Goal: Information Seeking & Learning: Learn about a topic

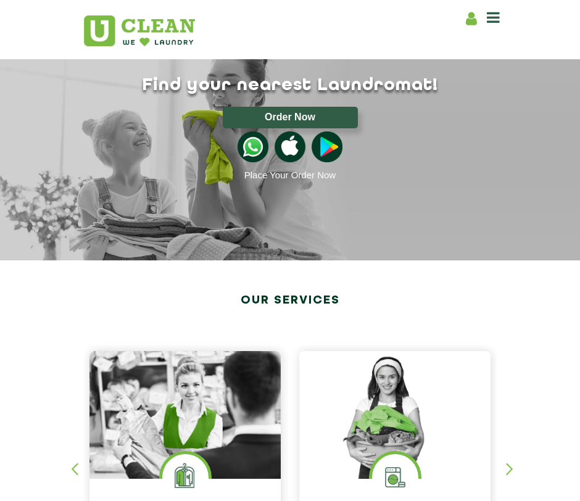
click at [487, 13] on icon at bounding box center [493, 17] width 13 height 15
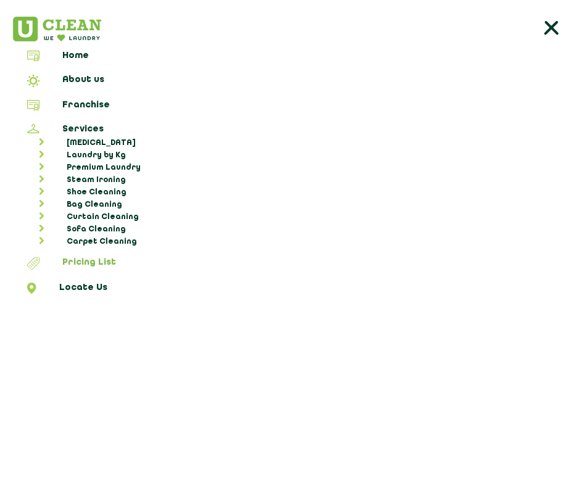
click at [85, 257] on link "Pricing List" at bounding box center [289, 265] width 571 height 16
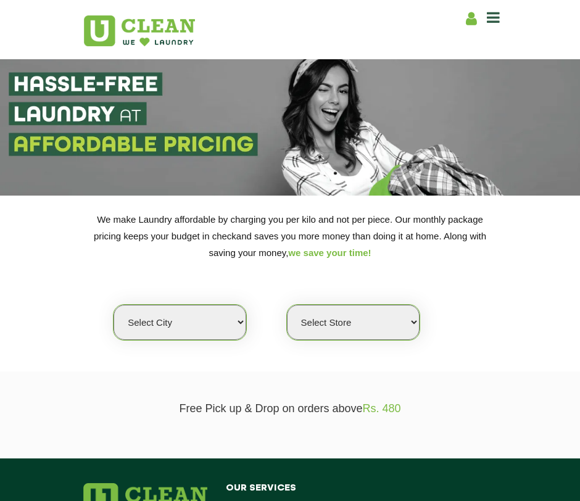
click at [194, 318] on select "Select city [GEOGRAPHIC_DATA] [GEOGRAPHIC_DATA] [GEOGRAPHIC_DATA] [GEOGRAPHIC_D…" at bounding box center [180, 322] width 133 height 35
select select "1"
click at [114, 305] on select "Select city [GEOGRAPHIC_DATA] [GEOGRAPHIC_DATA] [GEOGRAPHIC_DATA] [GEOGRAPHIC_D…" at bounding box center [180, 322] width 133 height 35
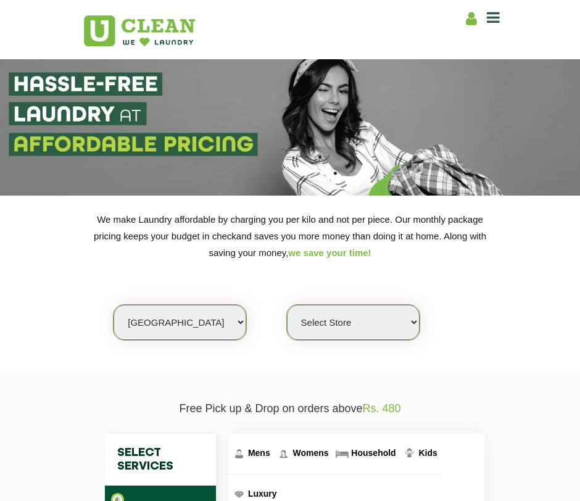
click at [578, 238] on section "We make Laundry affordable by charging you per kilo and not per piece. Our mont…" at bounding box center [290, 284] width 580 height 176
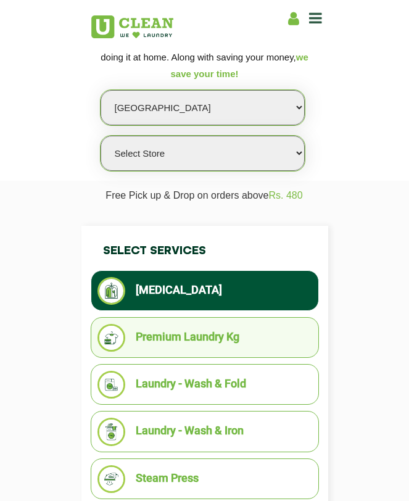
scroll to position [81, 0]
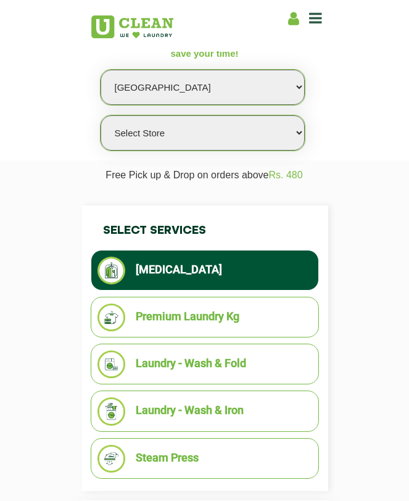
click at [220, 280] on li "[MEDICAL_DATA]" at bounding box center [204, 271] width 215 height 28
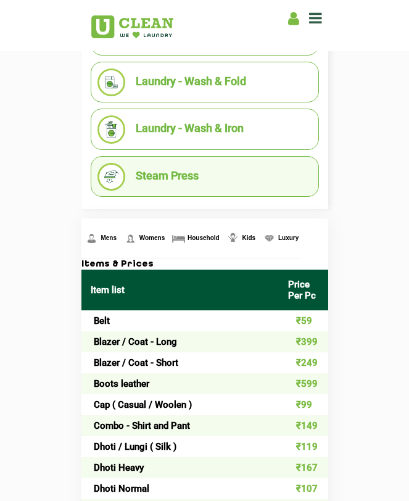
scroll to position [0, 0]
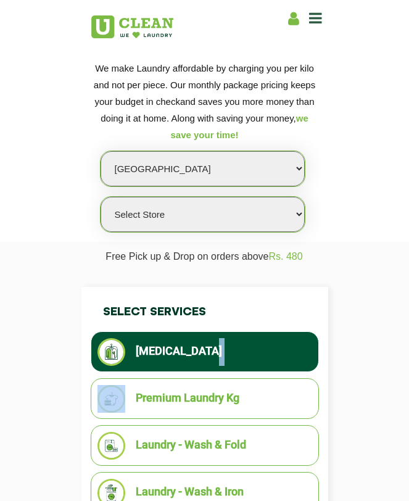
click at [258, 177] on select "Select city Aalo Agartala Agra Ahmedabad Akola Aligarh Alwar - UClean Select Am…" at bounding box center [203, 168] width 204 height 35
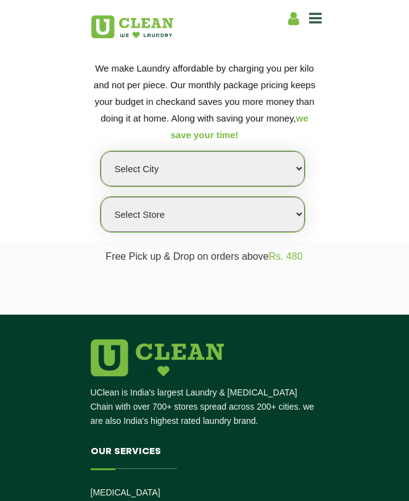
click at [240, 216] on select "Select Store" at bounding box center [203, 214] width 204 height 35
click at [217, 173] on select "Select city [GEOGRAPHIC_DATA] [GEOGRAPHIC_DATA] [GEOGRAPHIC_DATA] [GEOGRAPHIC_D…" at bounding box center [203, 168] width 204 height 35
select select "1"
click at [101, 151] on select "Select city [GEOGRAPHIC_DATA] [GEOGRAPHIC_DATA] [GEOGRAPHIC_DATA] [GEOGRAPHIC_D…" at bounding box center [203, 168] width 204 height 35
select select "0"
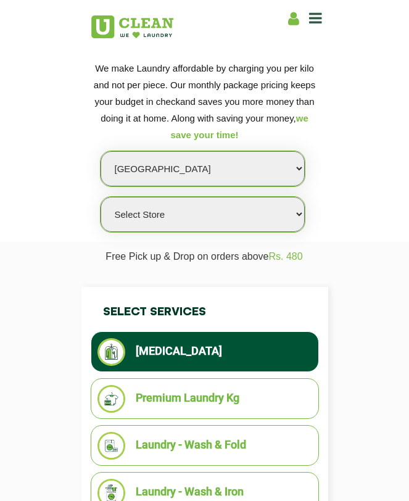
click at [255, 212] on select "Select Store UClean Vasant Kunj UClean Greater Kailash 2 UClean Dwarka UClean R…" at bounding box center [203, 214] width 204 height 35
click at [101, 197] on select "Select Store UClean Vasant Kunj UClean Greater Kailash 2 UClean Dwarka UClean R…" at bounding box center [203, 214] width 204 height 35
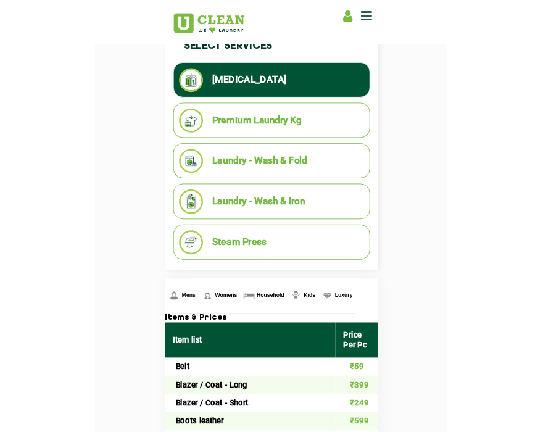
scroll to position [261, 0]
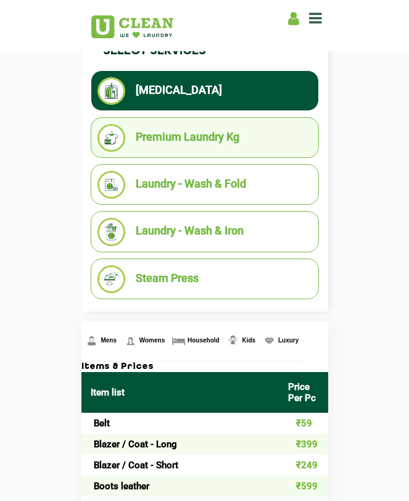
click at [230, 140] on li "Premium Laundry Kg" at bounding box center [204, 138] width 215 height 28
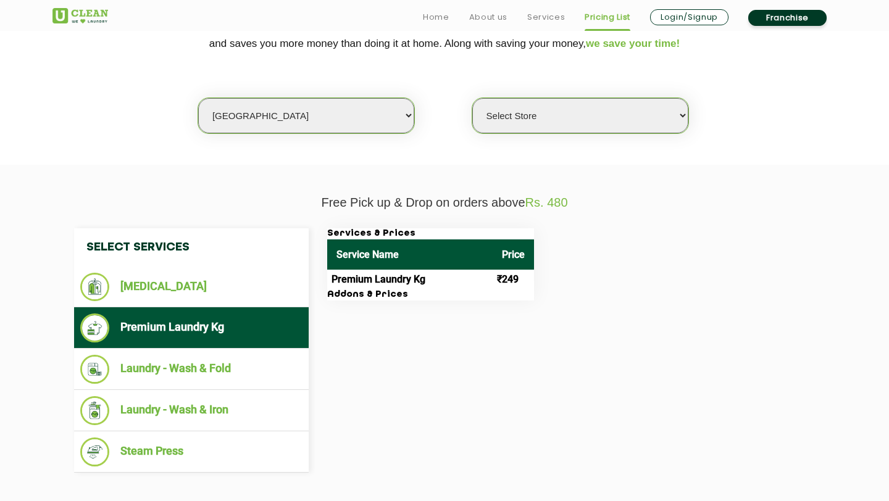
scroll to position [361, 0]
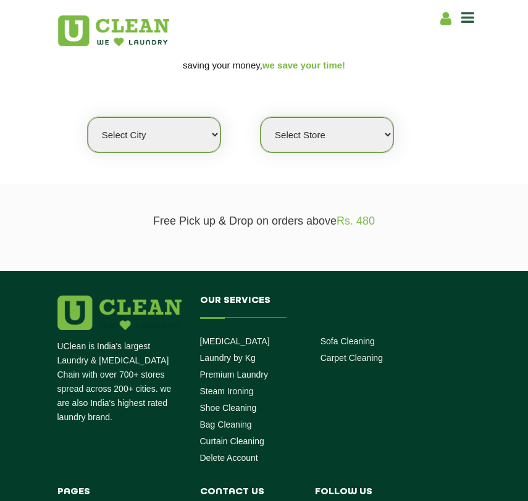
scroll to position [243, 0]
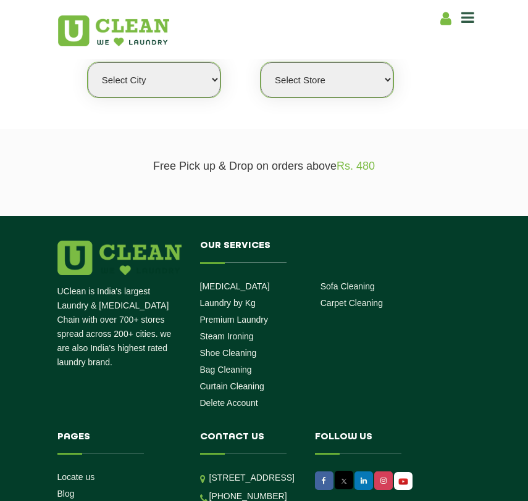
click at [191, 77] on select "Select city [GEOGRAPHIC_DATA] [GEOGRAPHIC_DATA] [GEOGRAPHIC_DATA] [GEOGRAPHIC_D…" at bounding box center [154, 79] width 133 height 35
select select "205"
click at [88, 62] on select "Select city [GEOGRAPHIC_DATA] [GEOGRAPHIC_DATA] [GEOGRAPHIC_DATA] [GEOGRAPHIC_D…" at bounding box center [154, 79] width 133 height 35
select select "0"
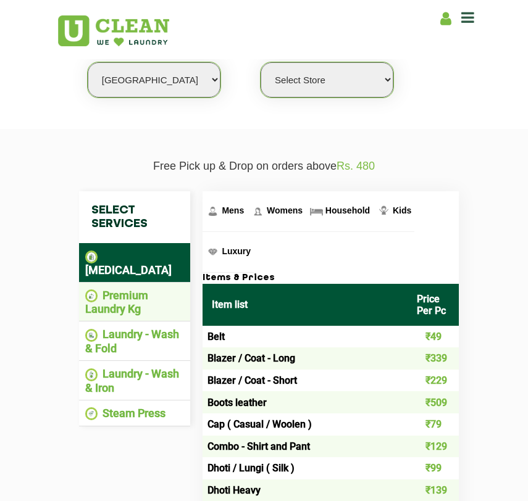
click at [127, 291] on li "Premium Laundry Kg" at bounding box center [134, 302] width 99 height 27
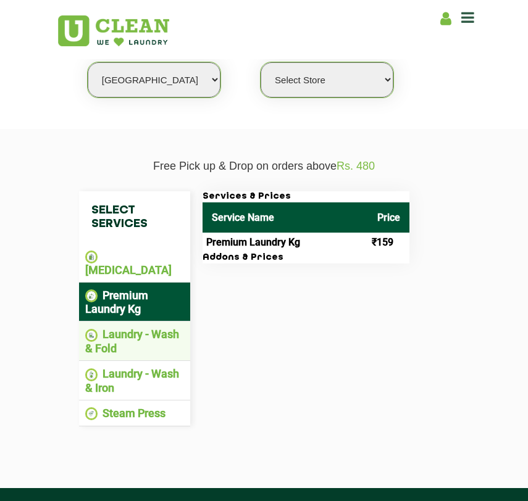
click at [155, 328] on li "Laundry - Wash & Fold" at bounding box center [134, 341] width 99 height 27
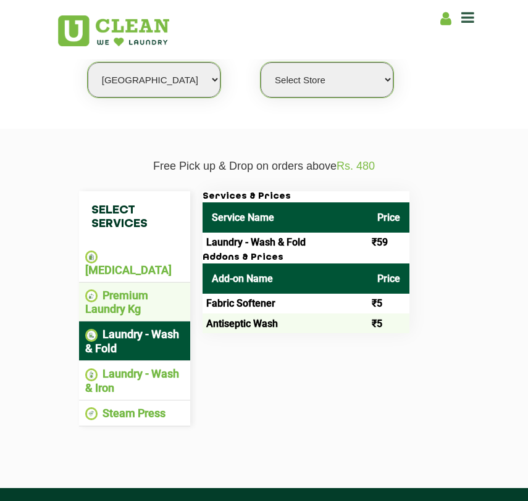
click at [152, 289] on li "Premium Laundry Kg" at bounding box center [134, 302] width 99 height 27
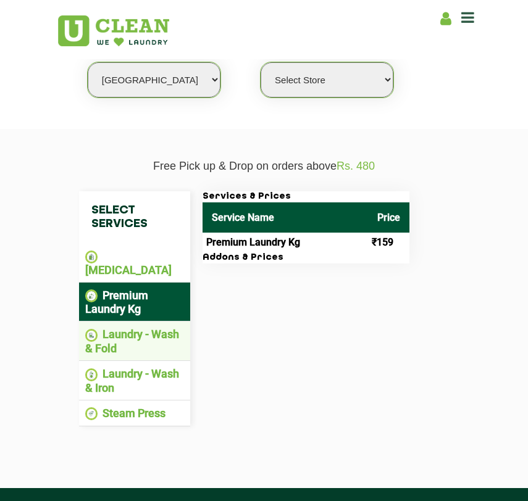
click at [146, 330] on li "Laundry - Wash & Fold" at bounding box center [134, 341] width 99 height 27
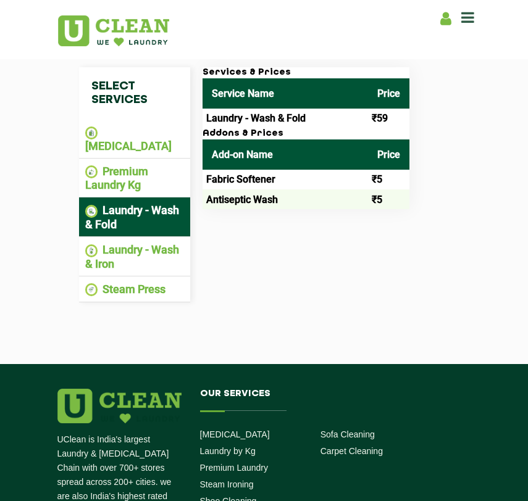
scroll to position [376, 0]
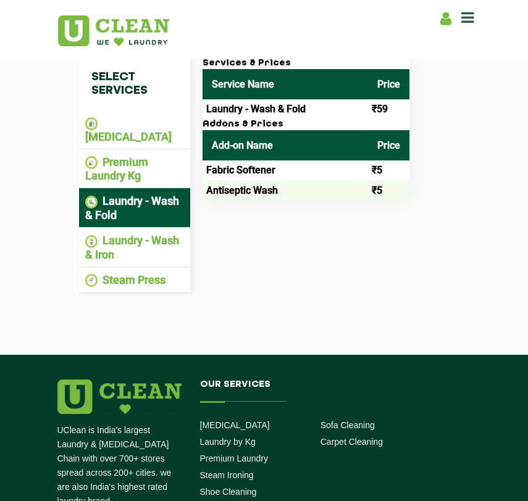
click at [65, 379] on img at bounding box center [119, 396] width 124 height 35
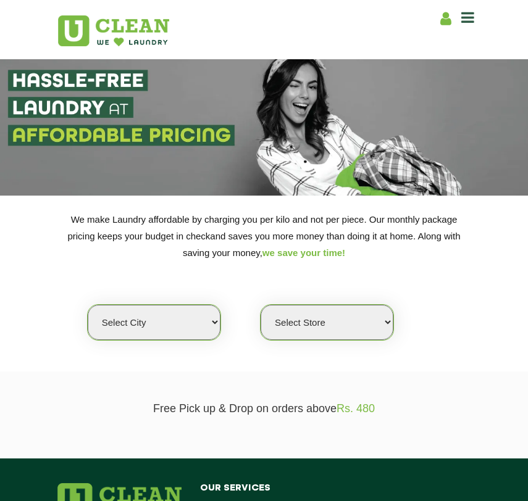
click at [106, 323] on select "Select city [GEOGRAPHIC_DATA] [GEOGRAPHIC_DATA] [GEOGRAPHIC_DATA] [GEOGRAPHIC_D…" at bounding box center [154, 322] width 133 height 35
select select "205"
click at [88, 305] on select "Select city [GEOGRAPHIC_DATA] [GEOGRAPHIC_DATA] [GEOGRAPHIC_DATA] [GEOGRAPHIC_D…" at bounding box center [154, 322] width 133 height 35
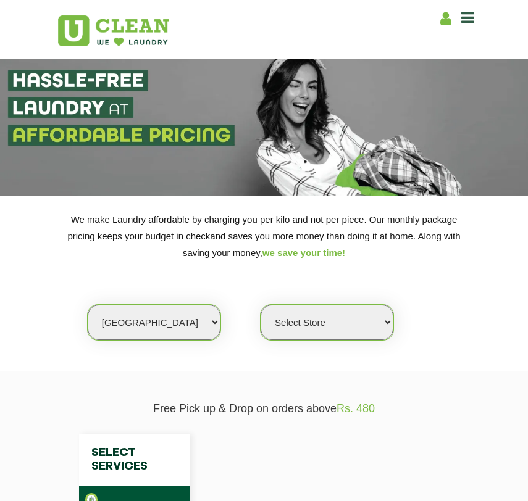
select select "0"
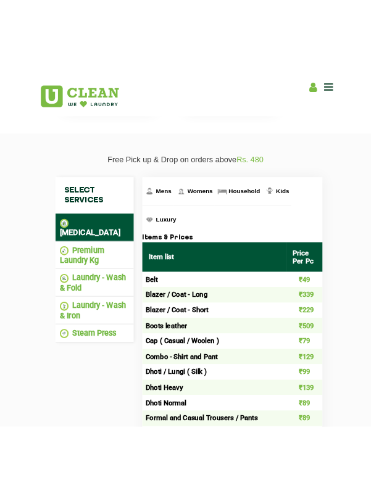
scroll to position [289, 0]
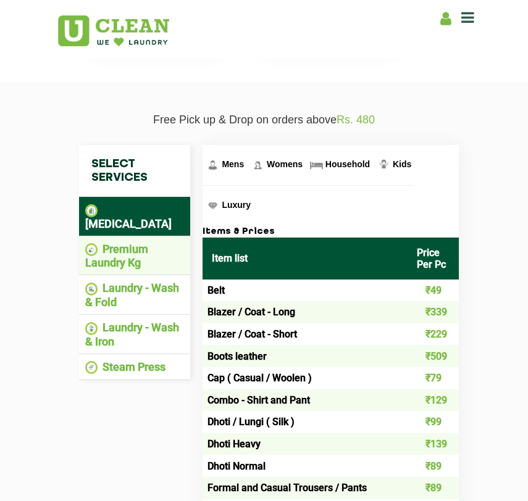
click at [152, 243] on li "Premium Laundry Kg" at bounding box center [134, 256] width 99 height 27
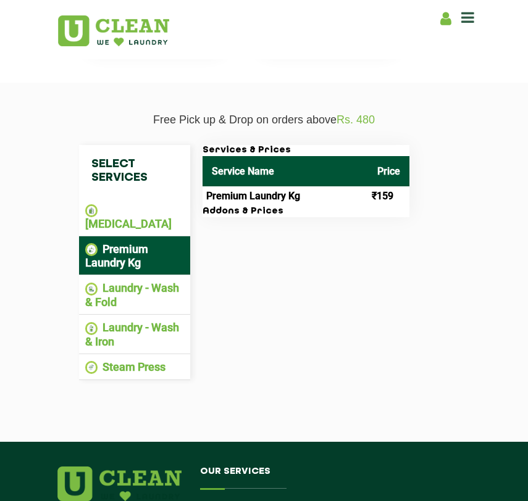
click at [310, 212] on h3 "Addons & Prices" at bounding box center [305, 211] width 207 height 11
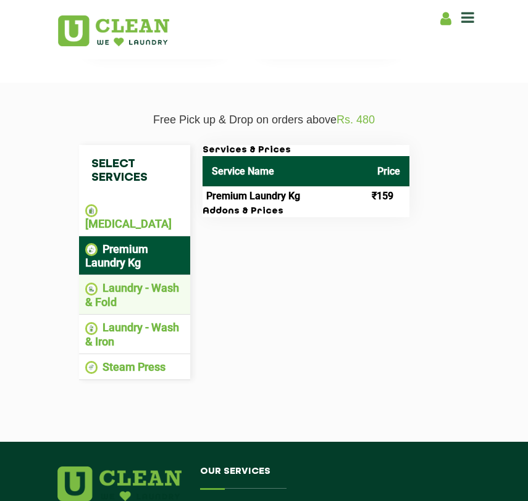
click at [160, 281] on li "Laundry - Wash & Fold" at bounding box center [134, 294] width 99 height 27
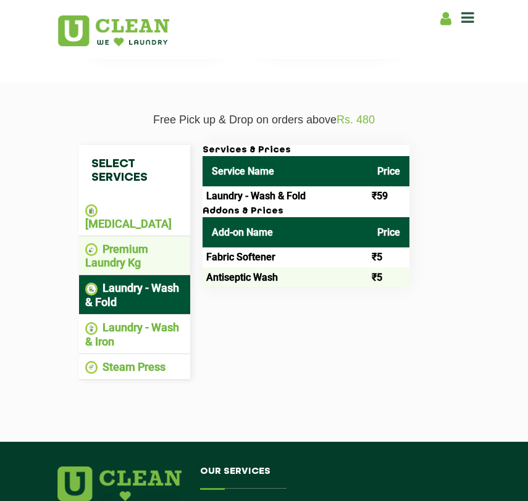
click at [149, 243] on li "Premium Laundry Kg" at bounding box center [134, 256] width 99 height 27
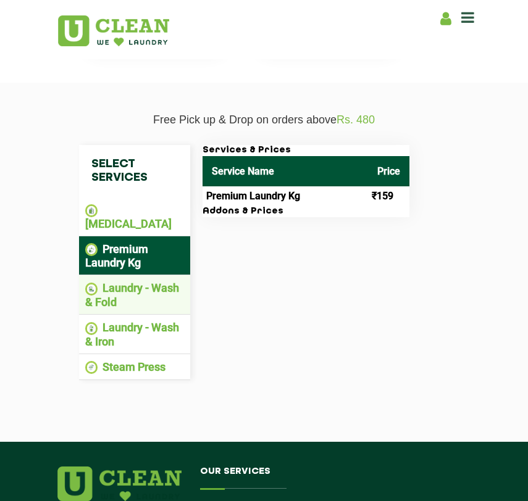
click at [131, 284] on li "Laundry - Wash & Fold" at bounding box center [134, 294] width 99 height 27
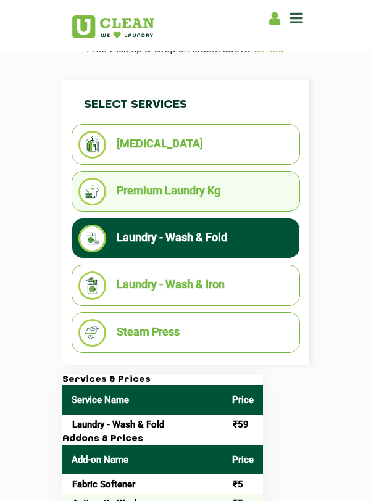
scroll to position [185, 0]
